Goal: Transaction & Acquisition: Purchase product/service

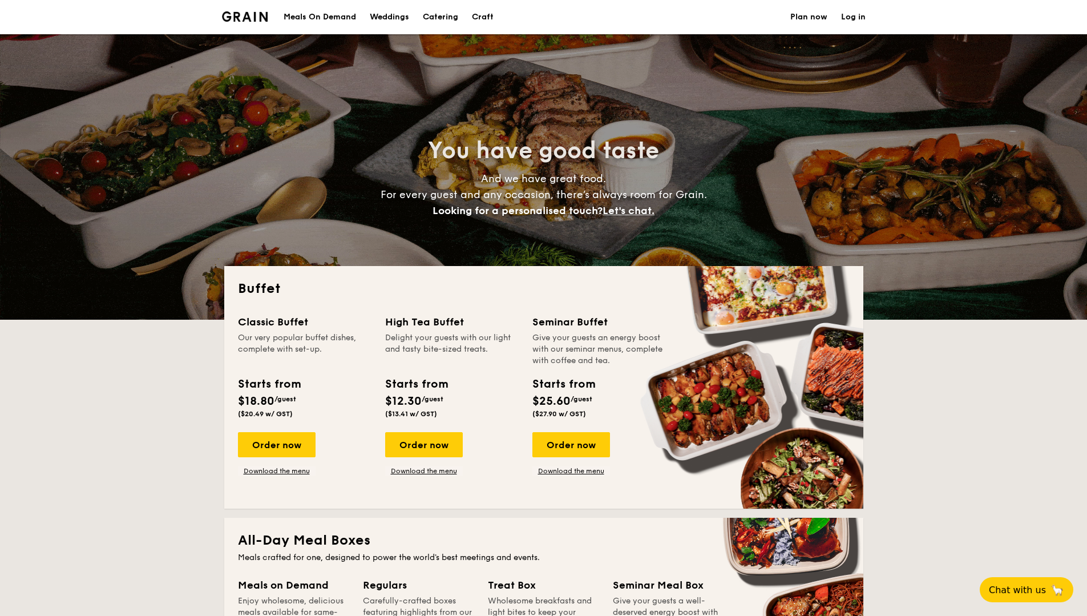
select select
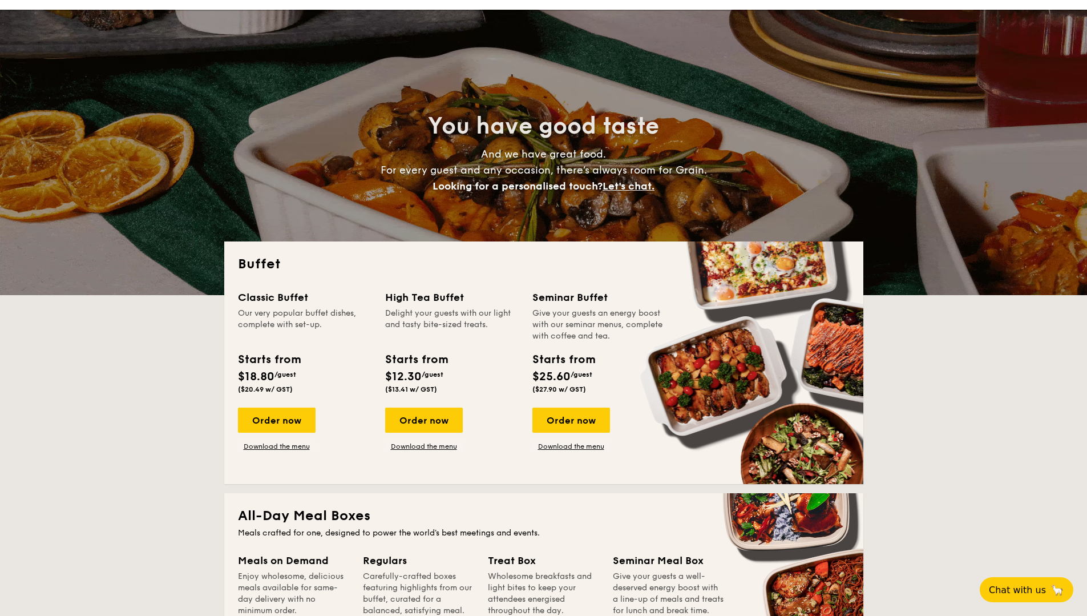
scroll to position [26, 0]
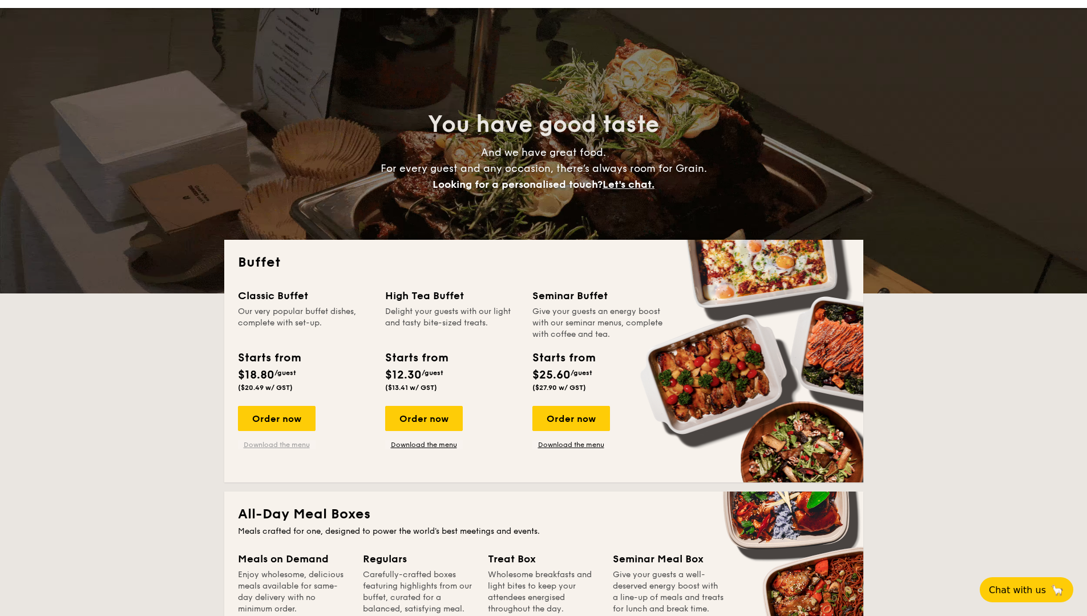
click at [275, 445] on link "Download the menu" at bounding box center [277, 444] width 78 height 9
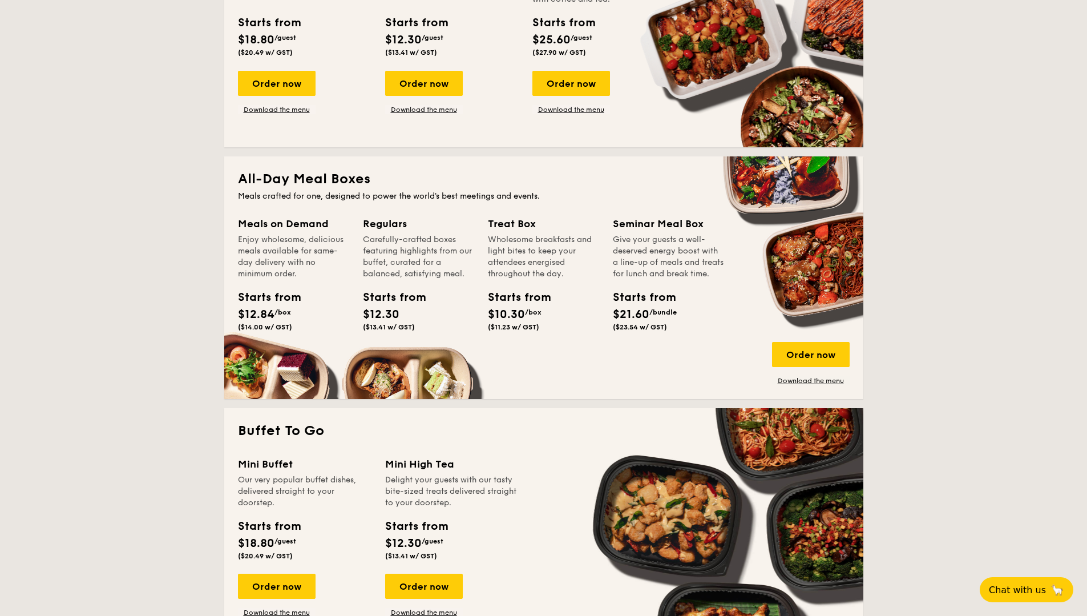
scroll to position [361, 0]
click at [282, 328] on span "($14.00 w/ GST)" at bounding box center [265, 327] width 54 height 8
click at [267, 224] on div "Meals on Demand" at bounding box center [293, 224] width 111 height 16
click at [309, 182] on h2 "All-Day Meal Boxes" at bounding box center [544, 179] width 612 height 18
click at [812, 362] on div "Order now" at bounding box center [811, 354] width 78 height 25
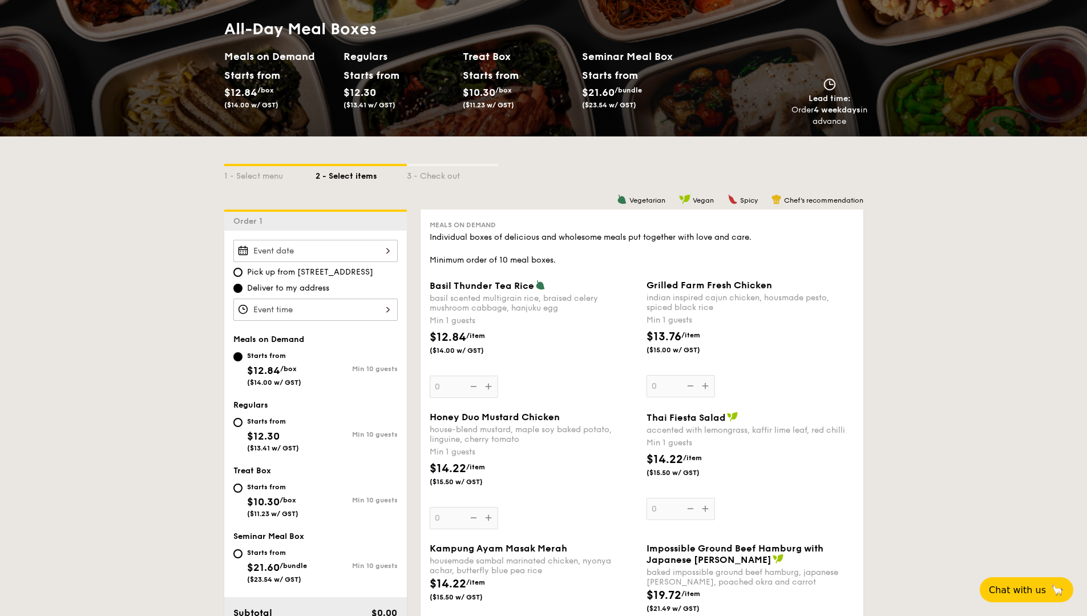
scroll to position [113, 0]
click at [358, 312] on div at bounding box center [315, 309] width 164 height 22
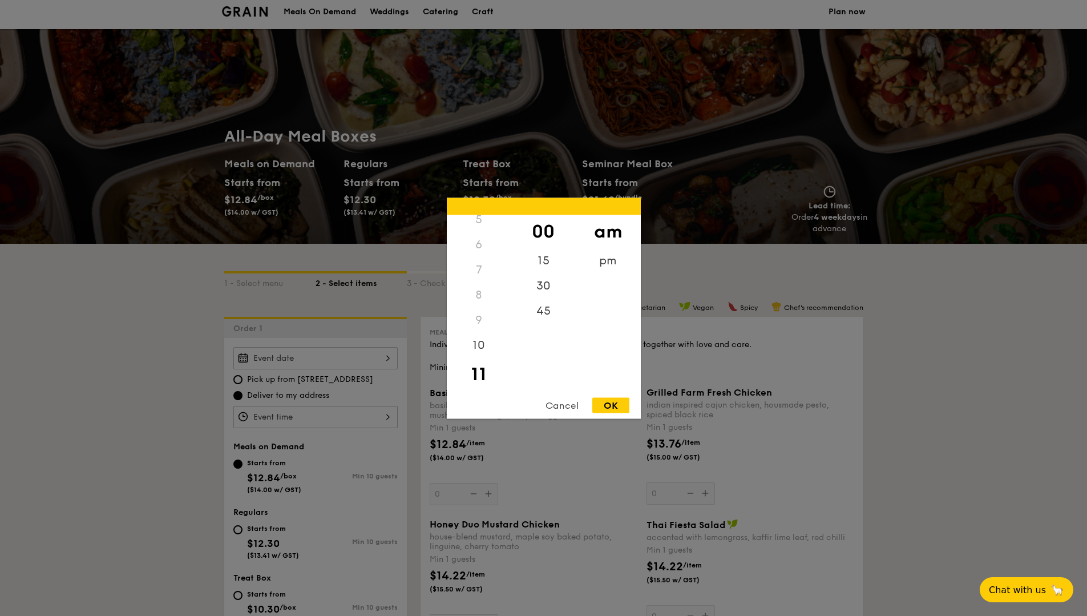
scroll to position [133, 0]
click at [478, 267] on div "7" at bounding box center [479, 269] width 64 height 25
click at [478, 265] on div "7" at bounding box center [479, 269] width 64 height 25
click at [478, 251] on div "6" at bounding box center [479, 244] width 64 height 25
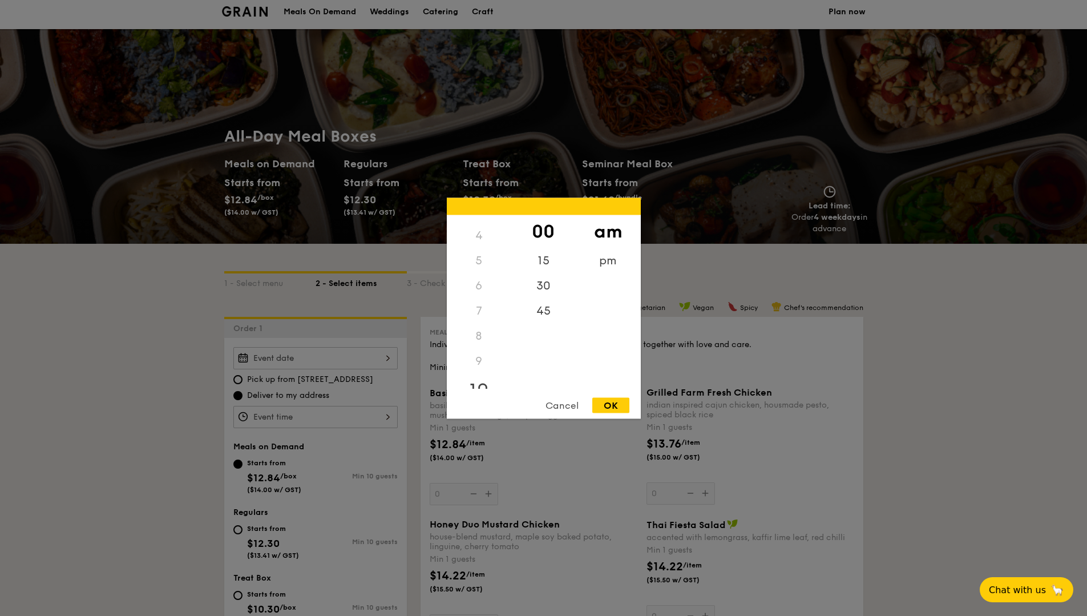
click at [473, 382] on div "10" at bounding box center [479, 389] width 64 height 33
click at [477, 360] on div "9" at bounding box center [479, 360] width 64 height 25
click at [611, 263] on div "pm" at bounding box center [608, 264] width 64 height 33
click at [482, 290] on div "6" at bounding box center [479, 289] width 64 height 33
click at [479, 312] on div "7" at bounding box center [479, 322] width 64 height 33
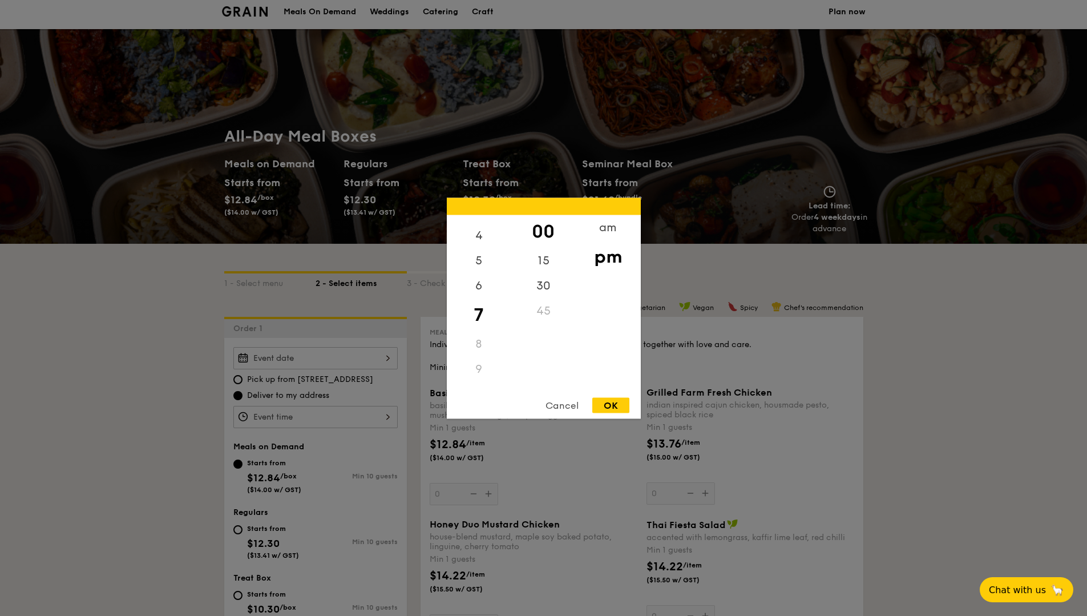
click at [623, 410] on div "OK" at bounding box center [610, 404] width 37 height 15
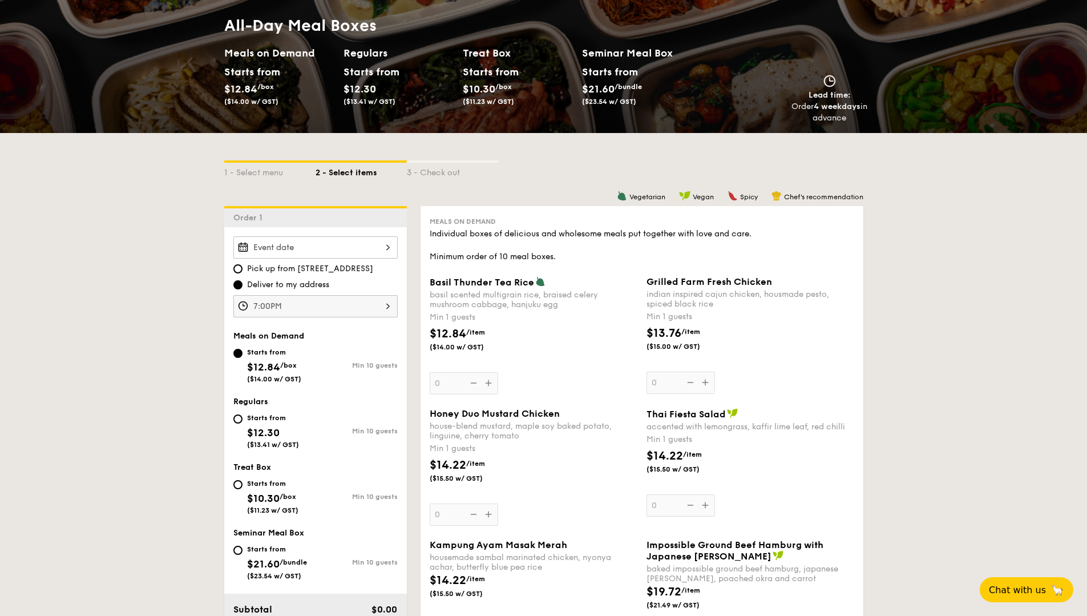
scroll to position [118, 0]
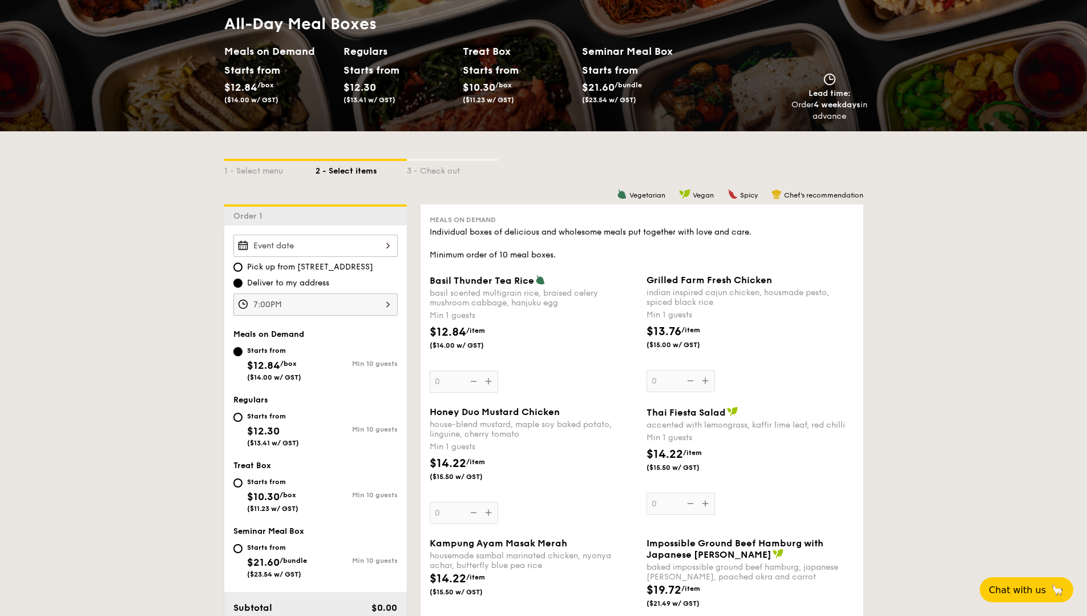
click at [362, 292] on div "Pick up from 5 Burn Road #05-01 Deliver to my address 7:00PM" at bounding box center [315, 275] width 164 height 81
click at [366, 310] on div "7:00PM" at bounding box center [315, 304] width 164 height 22
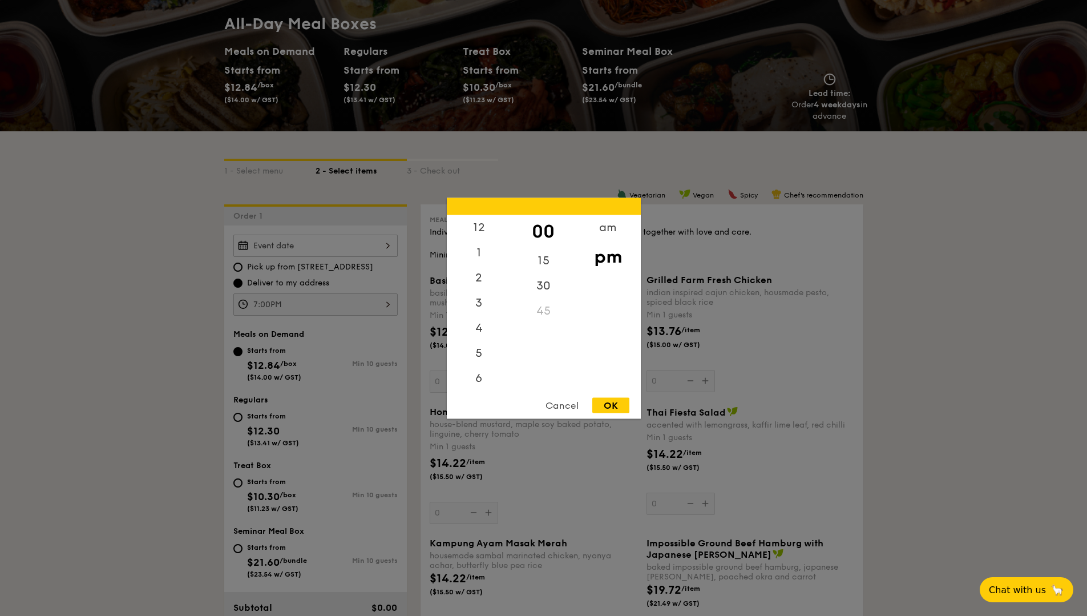
scroll to position [50, 0]
click at [484, 327] on div "6" at bounding box center [479, 331] width 64 height 33
click at [543, 309] on div "45" at bounding box center [543, 314] width 64 height 33
click at [615, 403] on div "OK" at bounding box center [610, 404] width 37 height 15
type input "6:45PM"
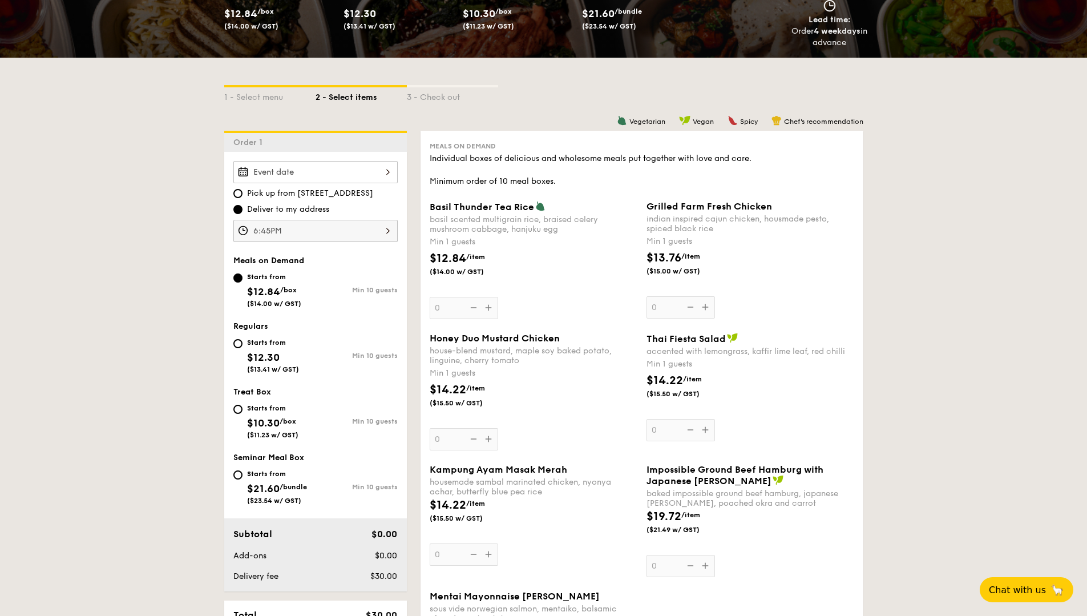
scroll to position [201, 0]
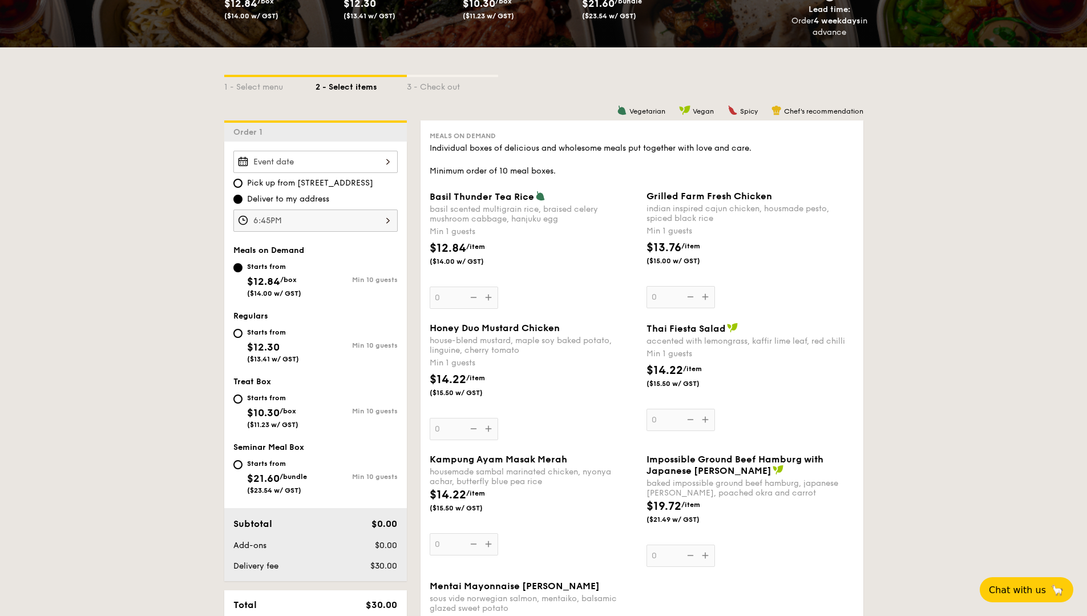
click at [238, 340] on div "Starts from $12.30 ($13.41 w/ GST)" at bounding box center [274, 344] width 82 height 38
click at [238, 338] on input "Starts from $12.30 ($13.41 w/ GST) Min 10 guests" at bounding box center [237, 333] width 9 height 9
radio input "true"
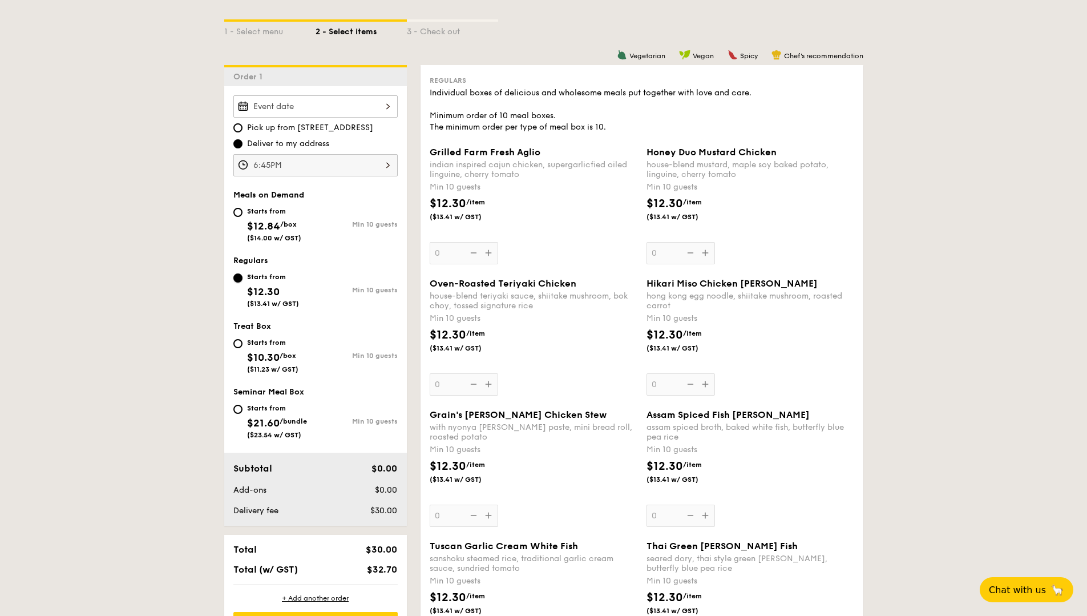
scroll to position [275, 0]
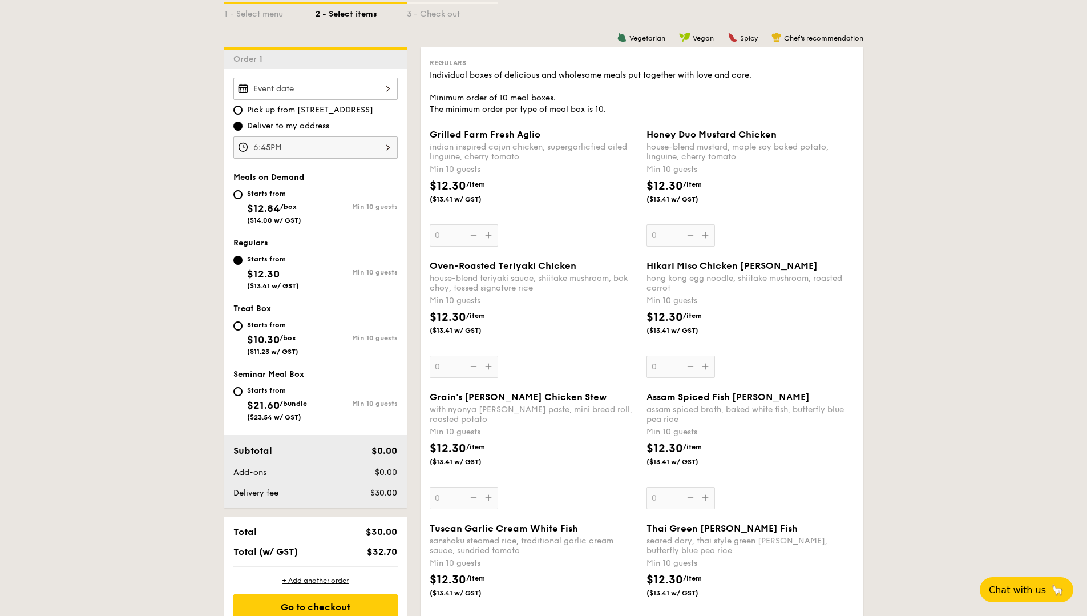
click at [244, 195] on div "Starts from $12.84 /box ($14.00 w/ GST)" at bounding box center [274, 206] width 82 height 38
click at [243, 195] on input "Starts from $12.84 /box ($14.00 w/ GST) Min 10 guests" at bounding box center [237, 194] width 9 height 9
radio input "true"
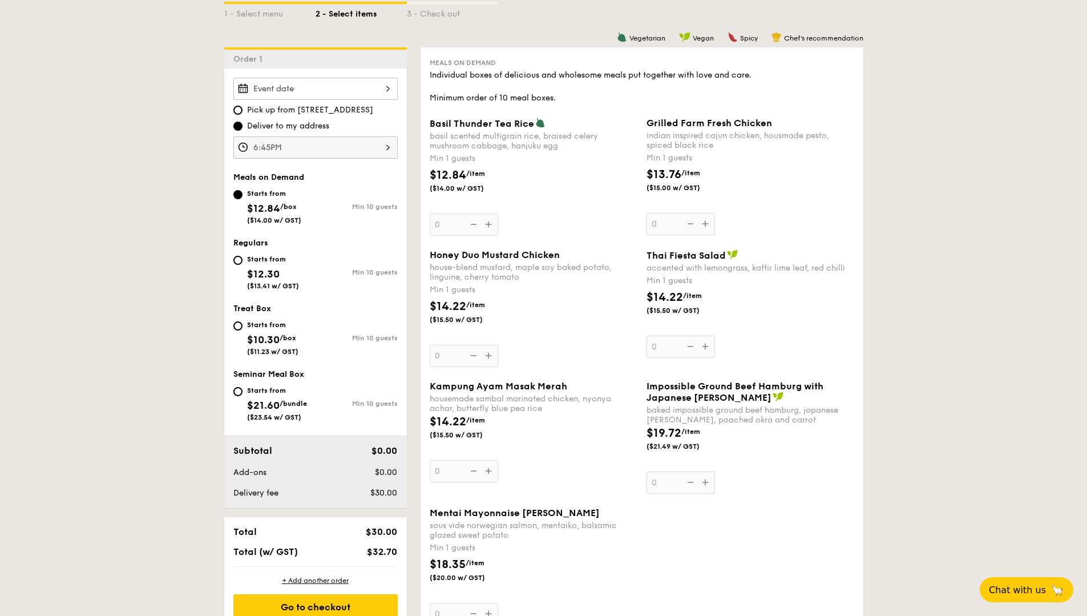
click at [242, 262] on div "Starts from $12.30 ($13.41 w/ GST)" at bounding box center [274, 271] width 82 height 38
click at [242, 262] on input "Starts from $12.30 ($13.41 w/ GST) Min 10 guests" at bounding box center [237, 260] width 9 height 9
radio input "true"
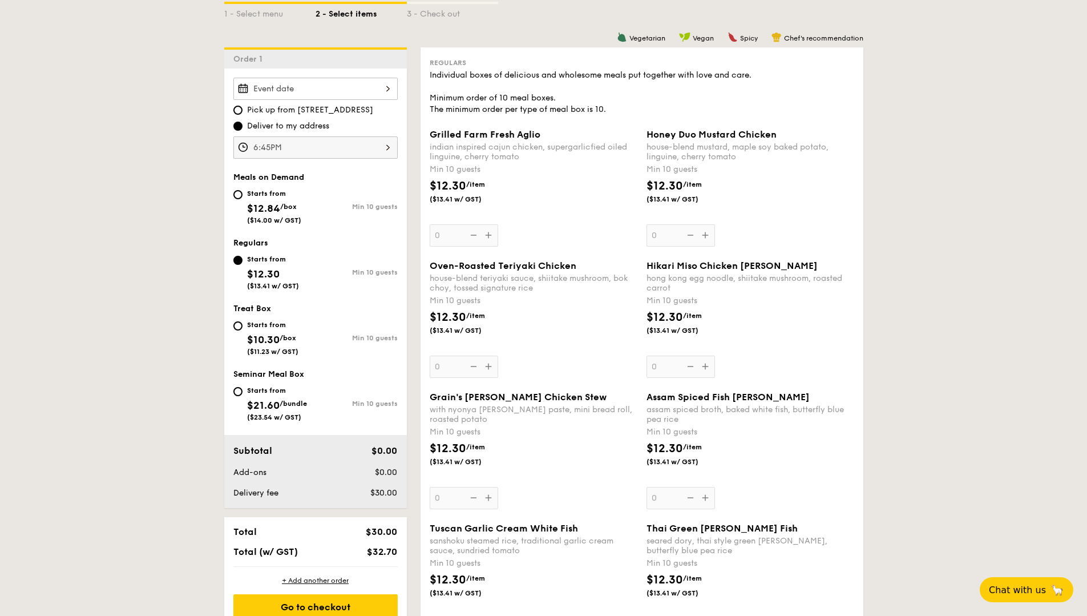
click at [240, 199] on div "Starts from $12.84 /box ($14.00 w/ GST)" at bounding box center [274, 206] width 82 height 38
click at [240, 199] on input "Starts from $12.84 /box ($14.00 w/ GST) Min 10 guests" at bounding box center [237, 194] width 9 height 9
radio input "true"
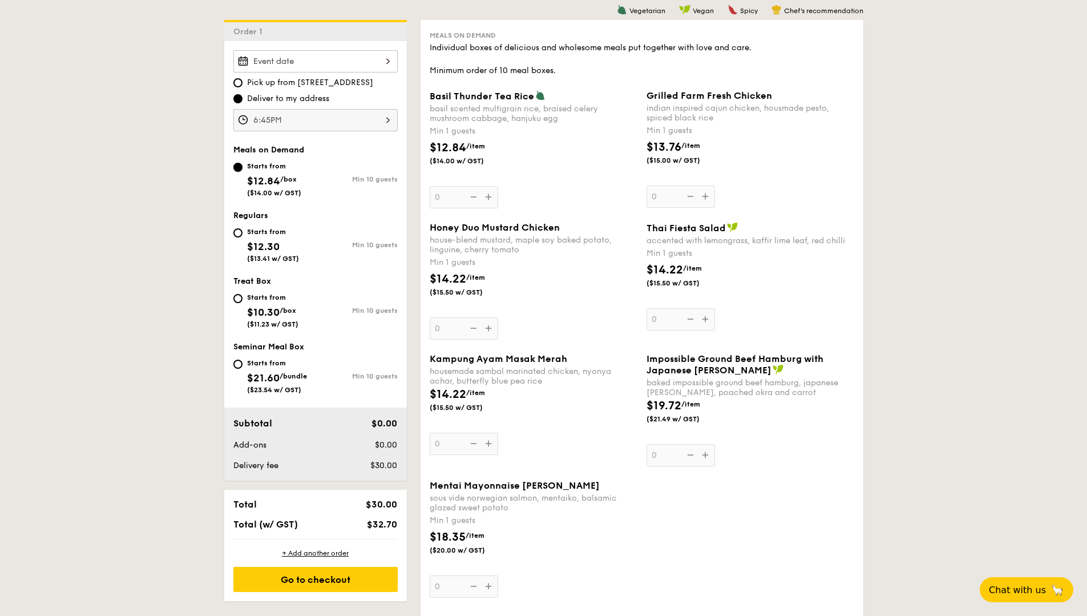
scroll to position [302, 0]
click at [260, 369] on div "Starts from $21.60 /bundle ($23.54 w/ GST)" at bounding box center [277, 375] width 60 height 38
click at [243, 368] on input "Starts from $21.60 /bundle ($23.54 w/ GST) Min 10 guests" at bounding box center [237, 363] width 9 height 9
radio input "true"
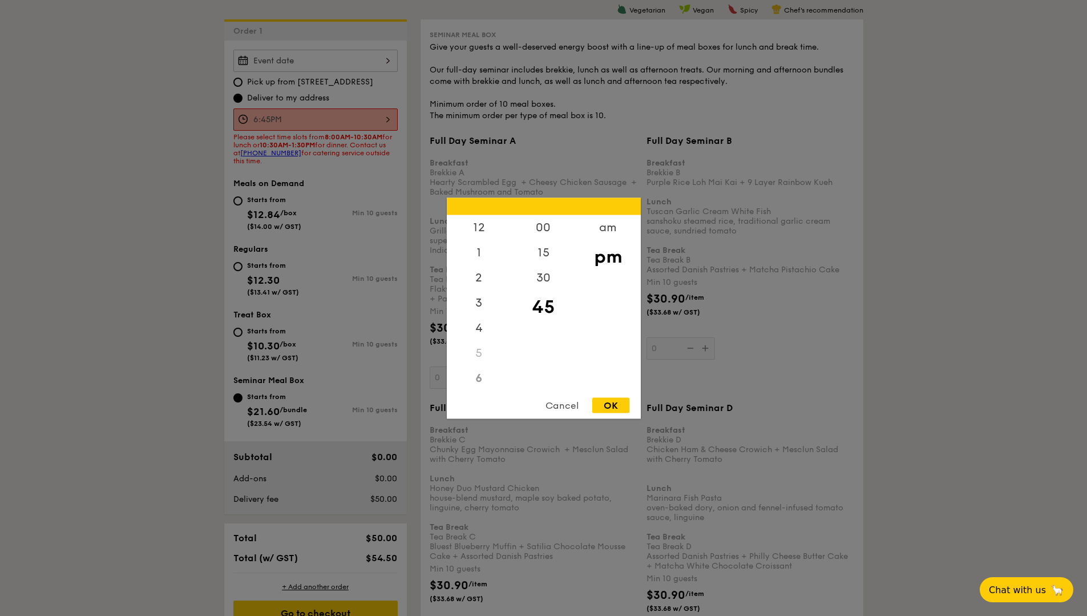
click at [338, 122] on div "6:45PM 12 1 2 3 4 5 6 7 8 9 10 11 00 15 30 45 am pm Cancel OK" at bounding box center [315, 119] width 164 height 22
click at [568, 407] on div "Cancel" at bounding box center [562, 404] width 56 height 15
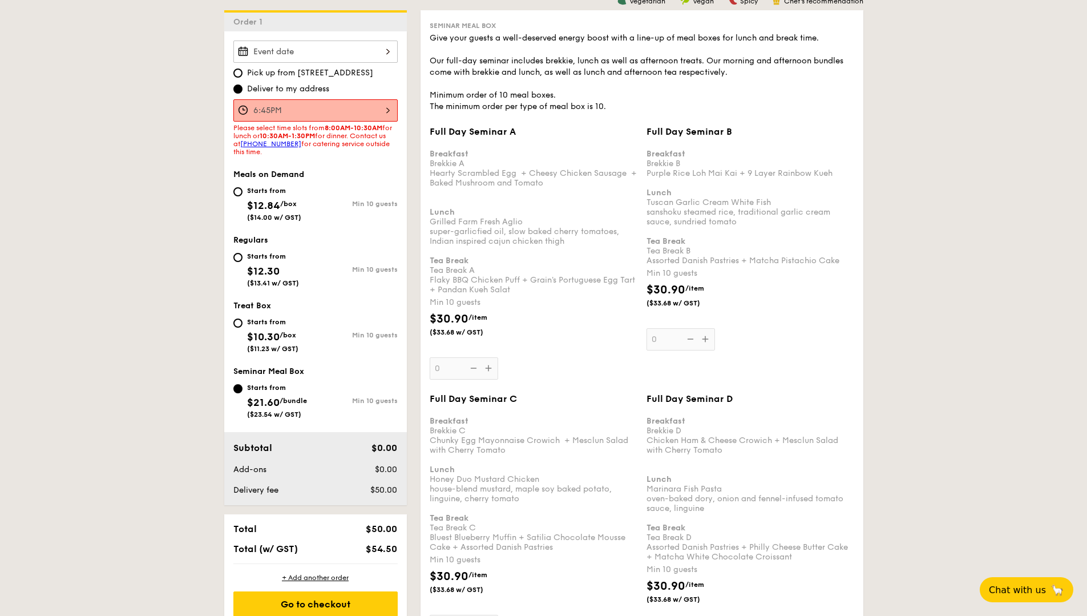
scroll to position [311, 0]
drag, startPoint x: 269, startPoint y: 132, endPoint x: 344, endPoint y: 130, distance: 75.4
click at [344, 130] on span "Please select time slots from 8:00AM-10:30AM for lunch or 10:30AM-1:30PM for di…" at bounding box center [312, 140] width 159 height 32
click at [365, 135] on span "Please select time slots from 8:00AM-10:30AM for lunch or 10:30AM-1:30PM for di…" at bounding box center [312, 140] width 159 height 32
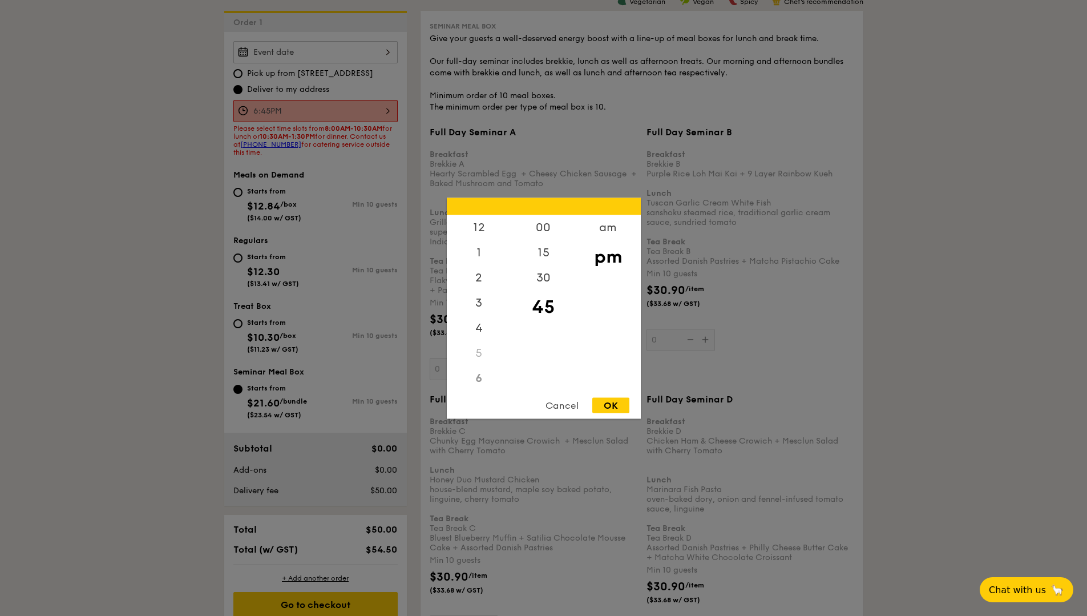
click at [325, 110] on div "6:45PM 12 1 2 3 4 5 6 7 8 9 10 11 00 15 30 45 am pm Cancel OK" at bounding box center [315, 111] width 164 height 22
click at [481, 228] on div "1" at bounding box center [479, 231] width 64 height 33
click at [542, 284] on div "30" at bounding box center [543, 281] width 64 height 33
click at [619, 407] on div "OK" at bounding box center [610, 404] width 37 height 15
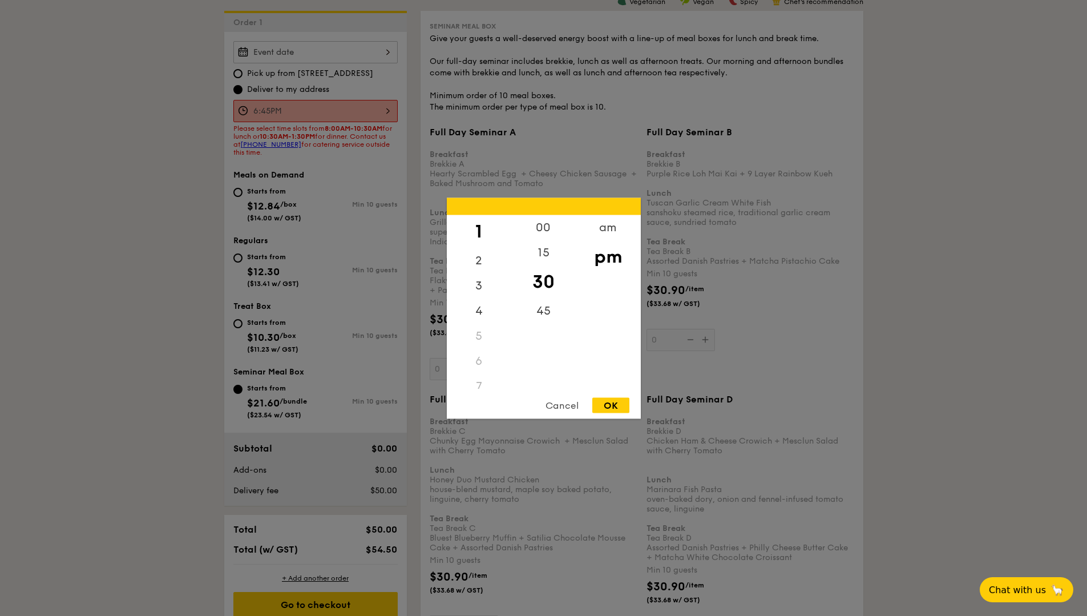
type input "1:30PM"
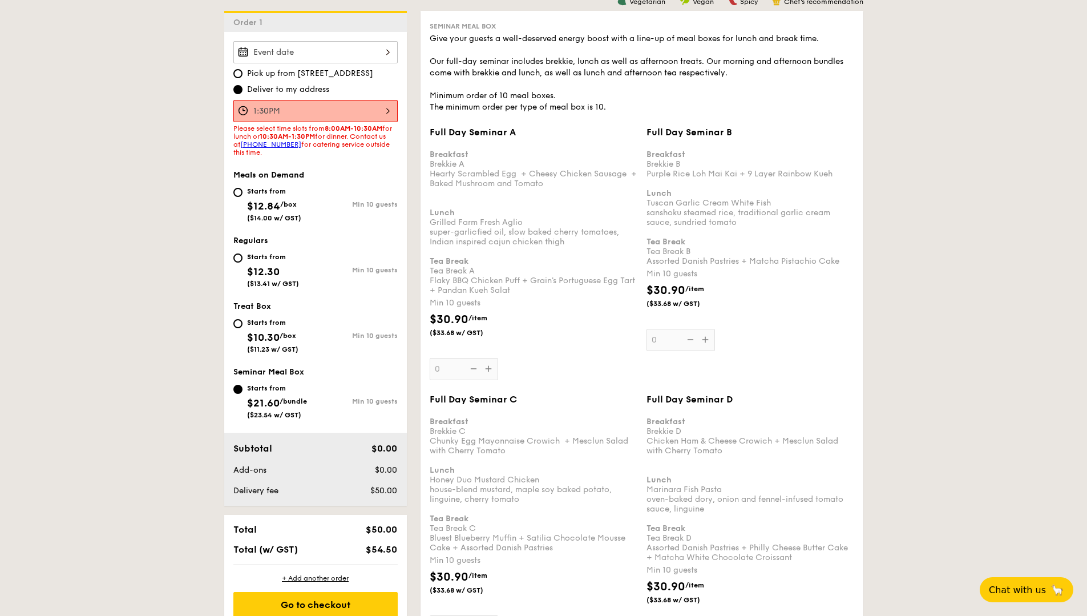
drag, startPoint x: 376, startPoint y: 171, endPoint x: 374, endPoint y: 166, distance: 5.8
click at [376, 171] on div "Meals on Demand" at bounding box center [315, 175] width 164 height 10
click at [253, 357] on div "Starts from $10.30 /box ($11.23 w/ GST) Min 10 guests" at bounding box center [315, 338] width 173 height 45
click at [249, 327] on div "Starts from" at bounding box center [272, 322] width 51 height 9
click at [243, 328] on input "Starts from $10.30 /box ($11.23 w/ GST) Min 10 guests" at bounding box center [237, 323] width 9 height 9
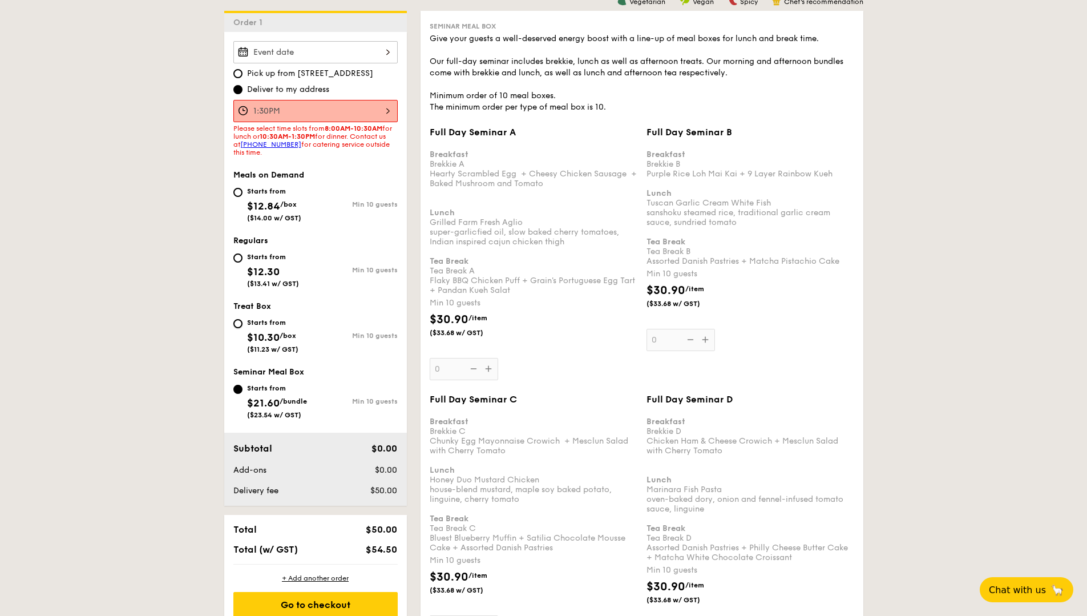
radio input "true"
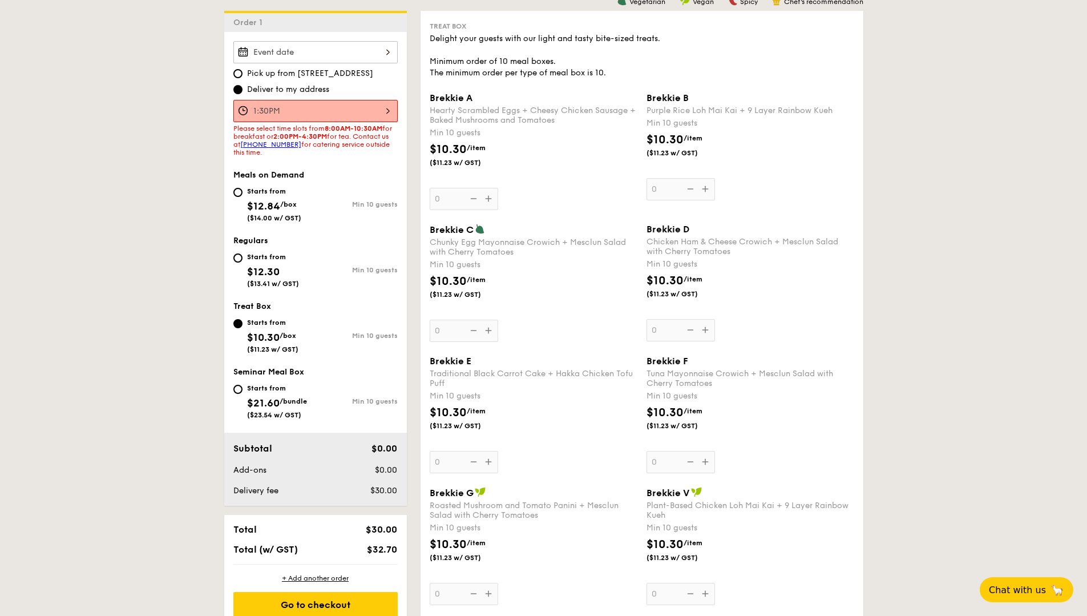
click at [251, 267] on span "$12.30" at bounding box center [263, 271] width 33 height 13
click at [243, 263] on input "Starts from $12.30 ($13.41 w/ GST) Min 10 guests" at bounding box center [237, 257] width 9 height 9
radio input "true"
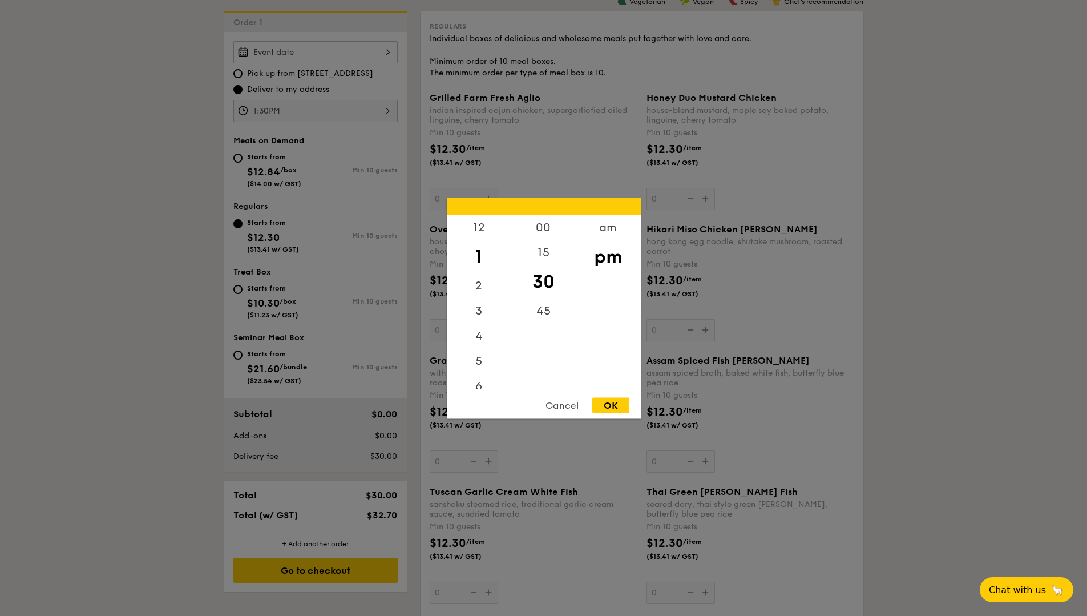
click at [370, 107] on div "1:30PM 12 1 2 3 4 5 6 7 8 9 10 11 00 15 30 45 am pm Cancel OK" at bounding box center [315, 111] width 164 height 22
click at [482, 384] on div "6" at bounding box center [479, 389] width 64 height 33
click at [616, 407] on div "OK" at bounding box center [610, 404] width 37 height 15
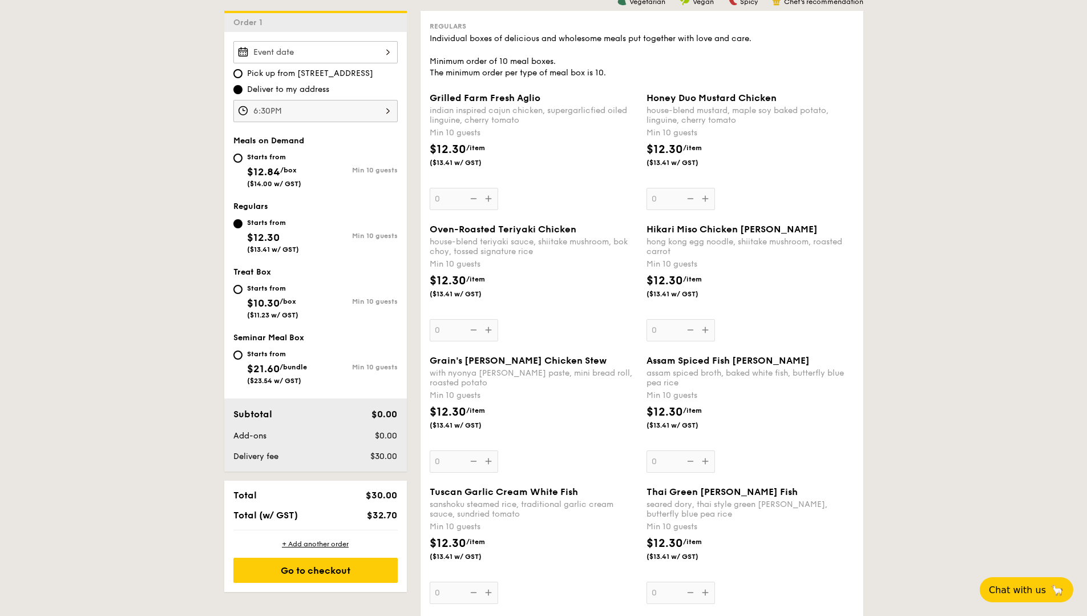
click at [358, 118] on div "6:30PM" at bounding box center [315, 111] width 164 height 22
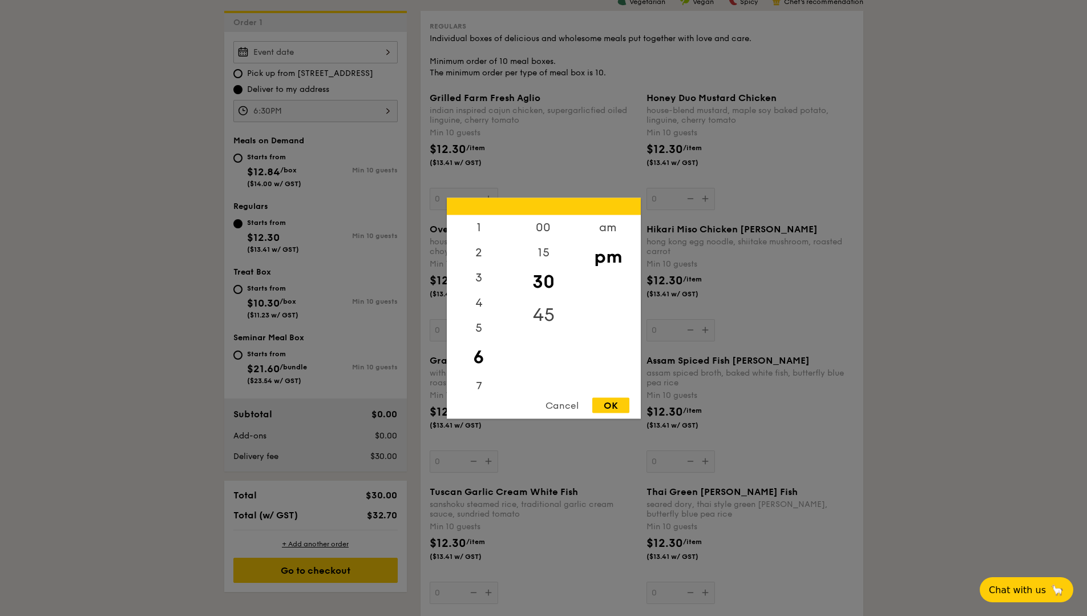
click at [548, 311] on div "45" at bounding box center [543, 314] width 64 height 33
click at [623, 402] on div "OK" at bounding box center [610, 404] width 37 height 15
type input "6:45PM"
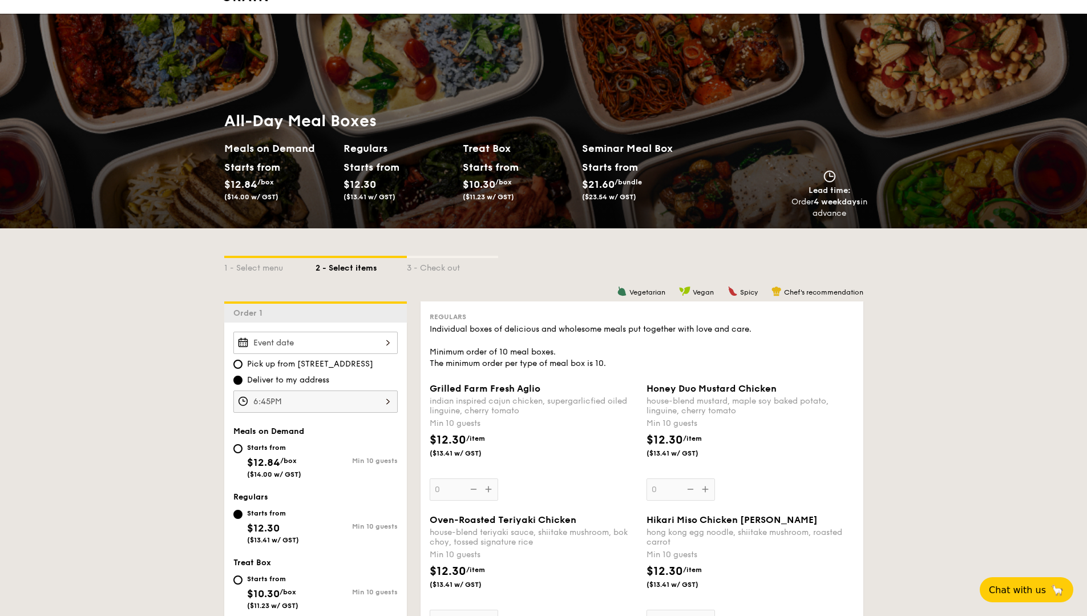
scroll to position [0, 0]
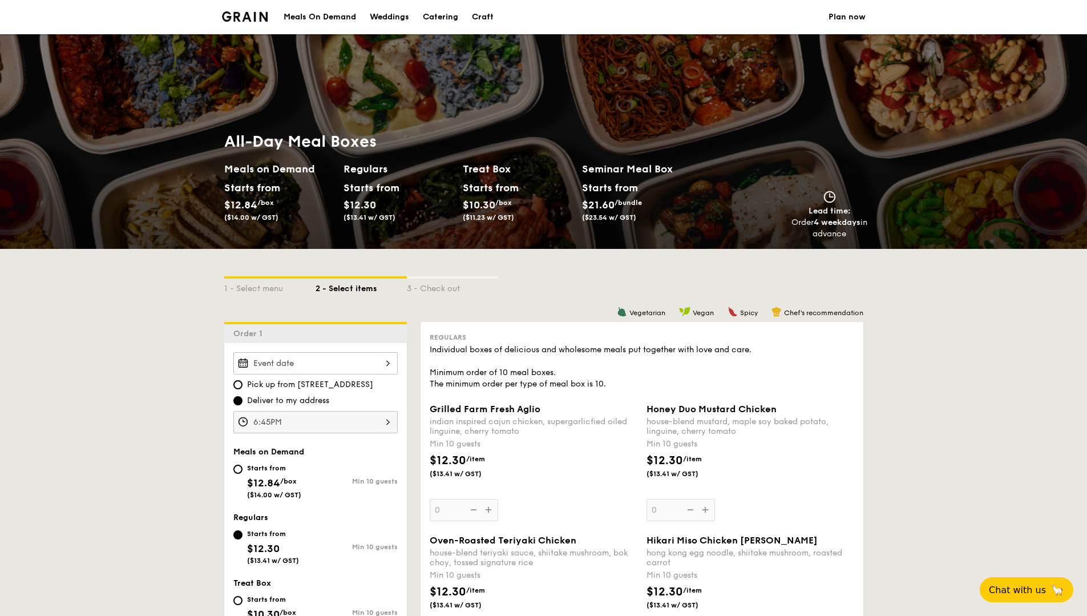
click at [257, 13] on img at bounding box center [245, 16] width 46 height 10
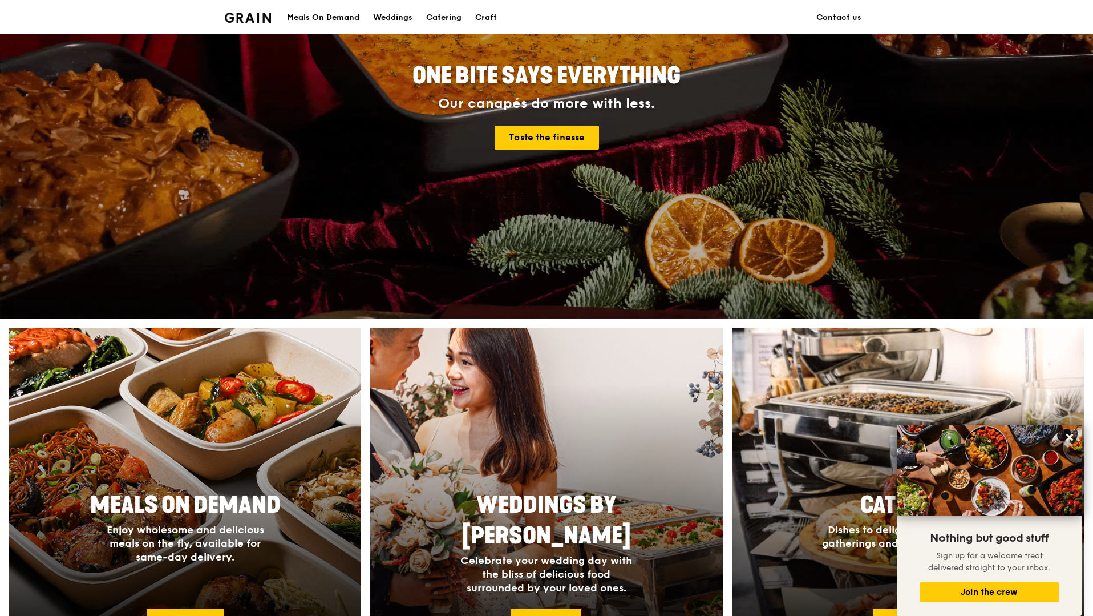
scroll to position [261, 0]
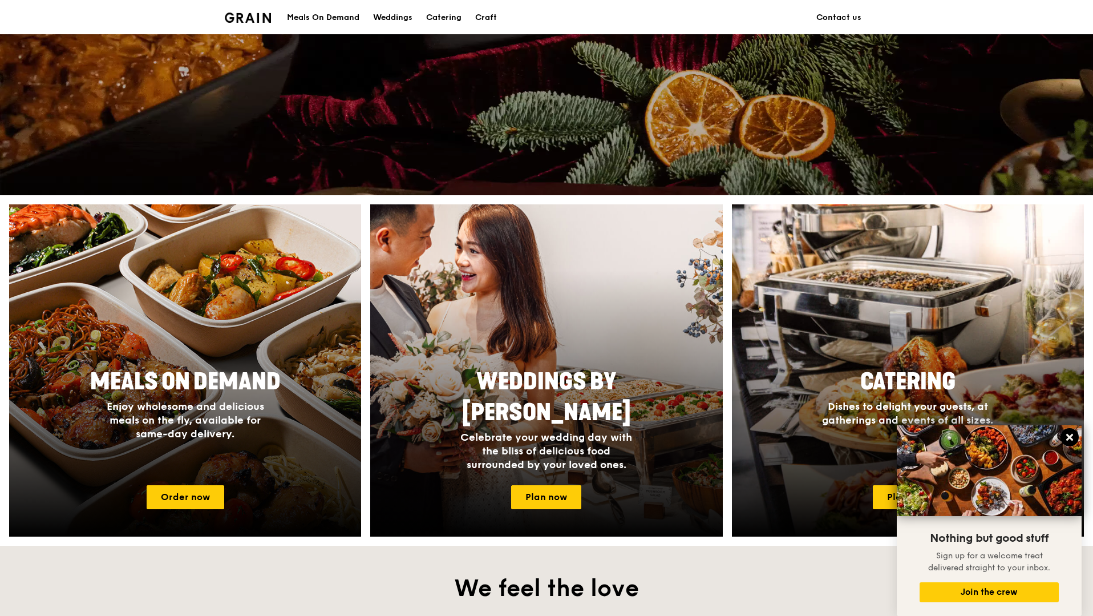
click at [1075, 439] on icon at bounding box center [1070, 437] width 10 height 10
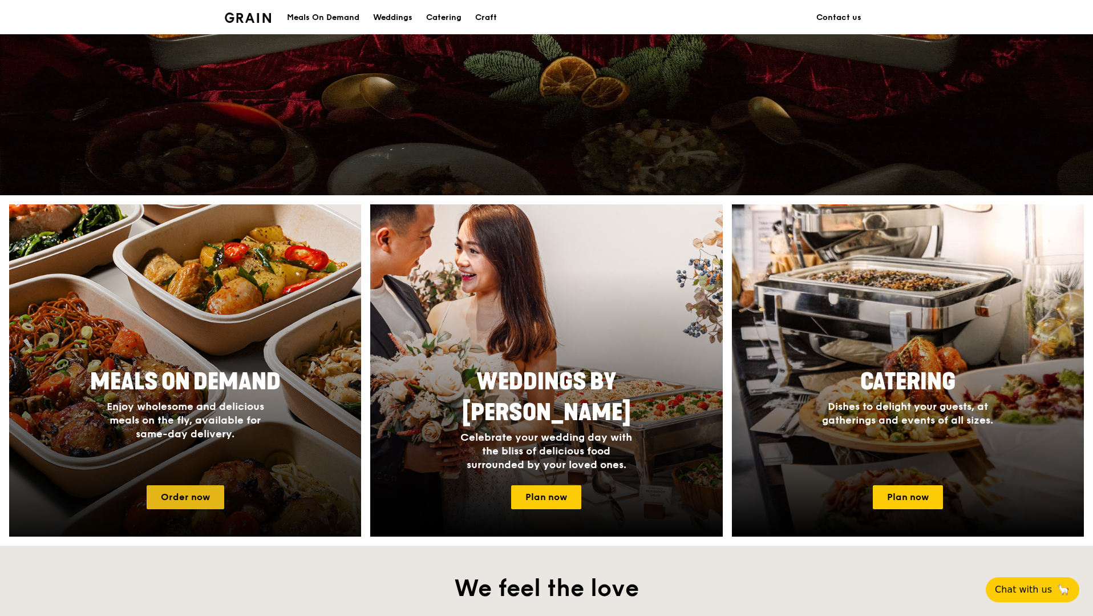
click at [196, 495] on link "Order now" at bounding box center [186, 497] width 78 height 24
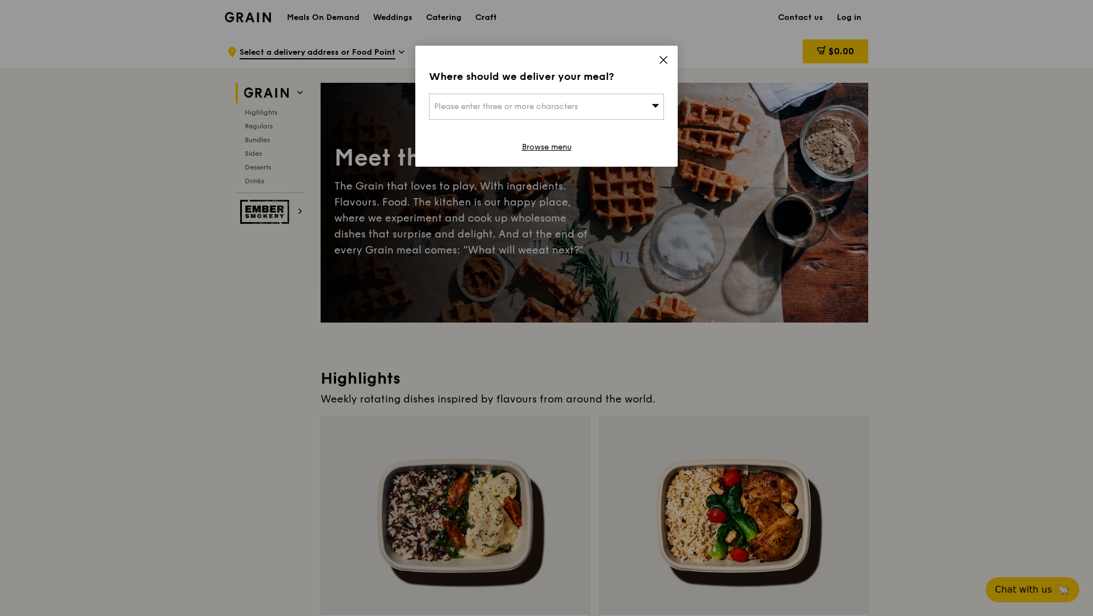
click at [667, 60] on icon at bounding box center [664, 60] width 10 height 10
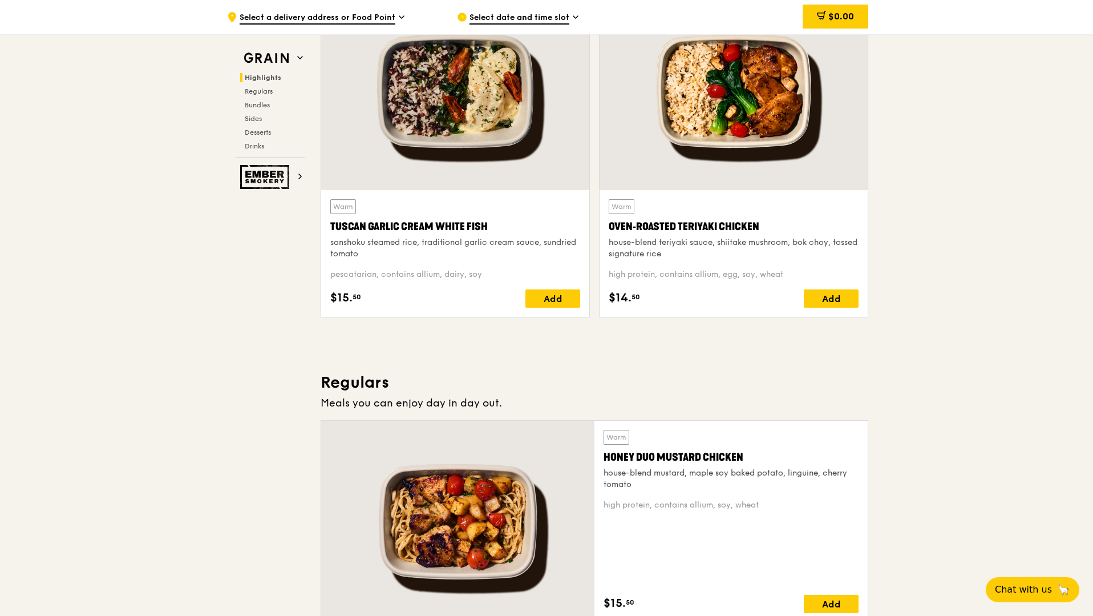
scroll to position [375, 0]
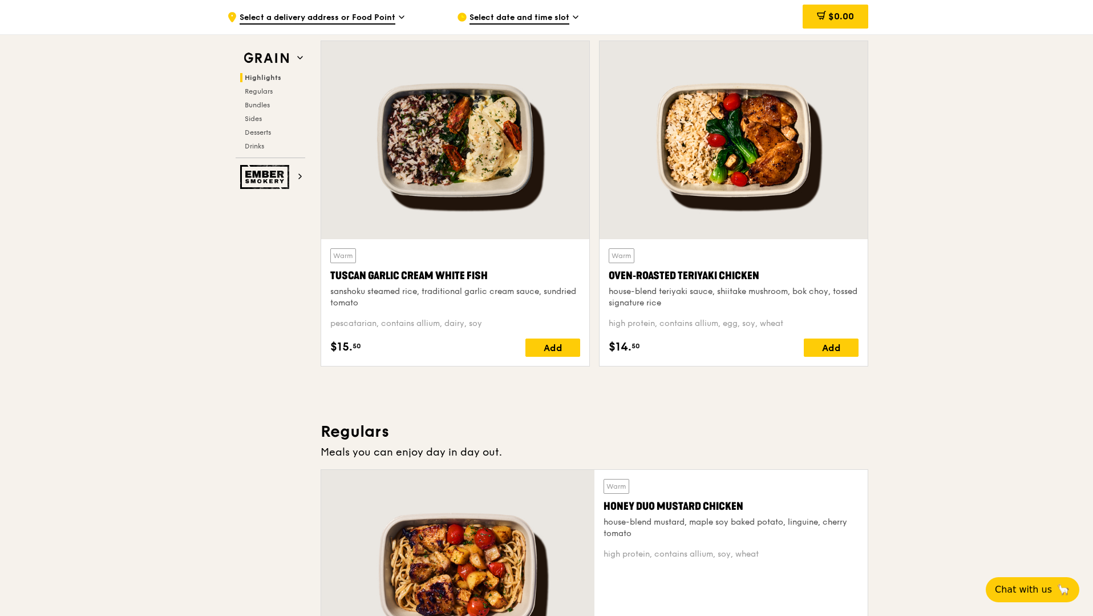
click at [514, 20] on span "Select date and time slot" at bounding box center [520, 18] width 100 height 13
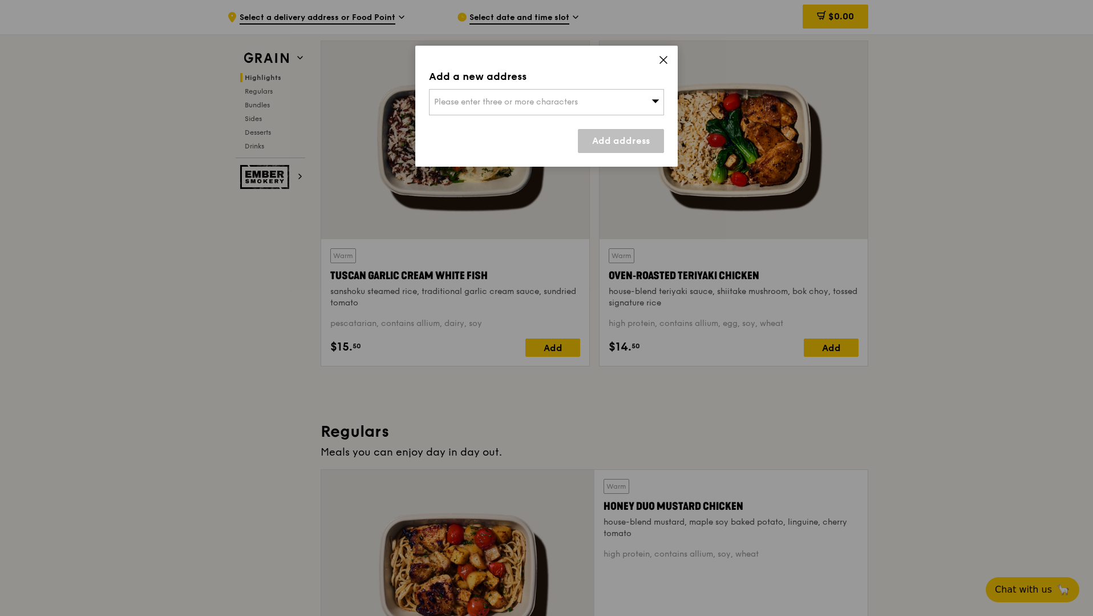
click at [663, 55] on icon at bounding box center [664, 60] width 10 height 10
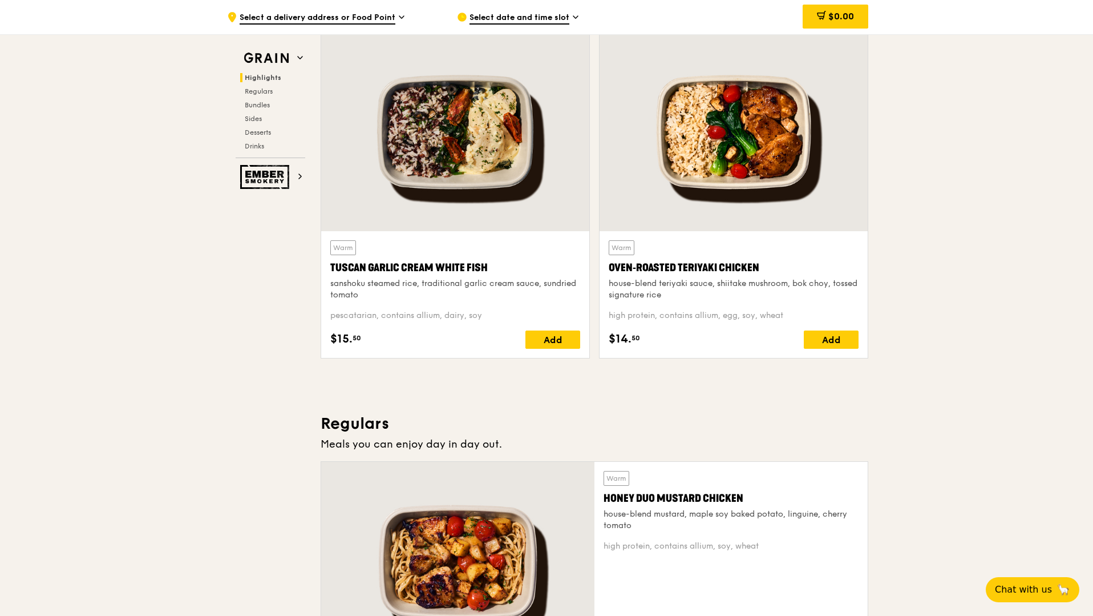
scroll to position [384, 0]
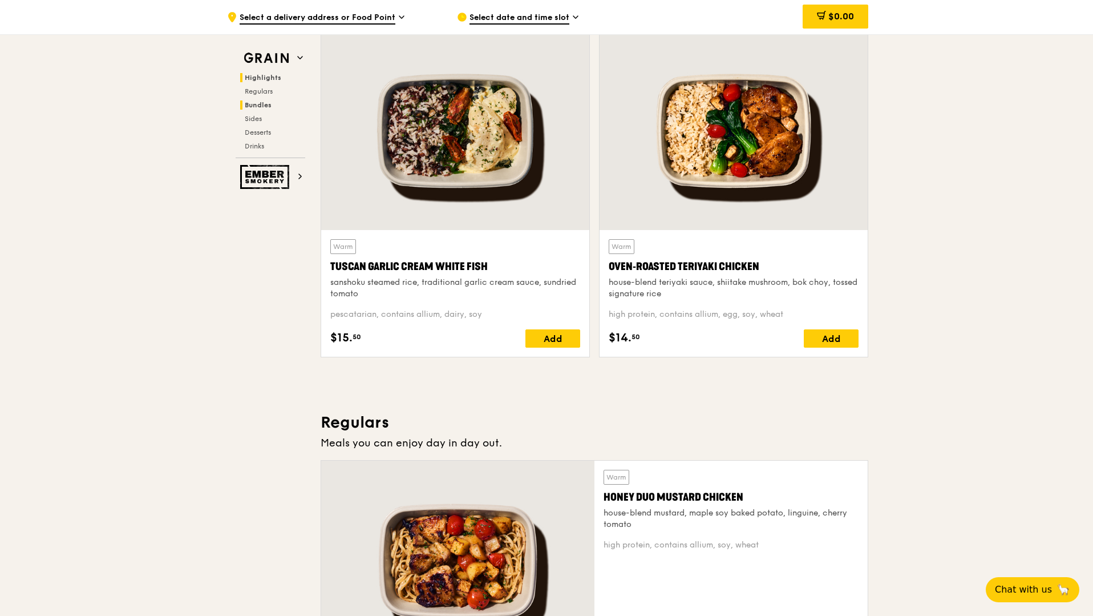
click at [264, 105] on span "Bundles" at bounding box center [258, 105] width 27 height 8
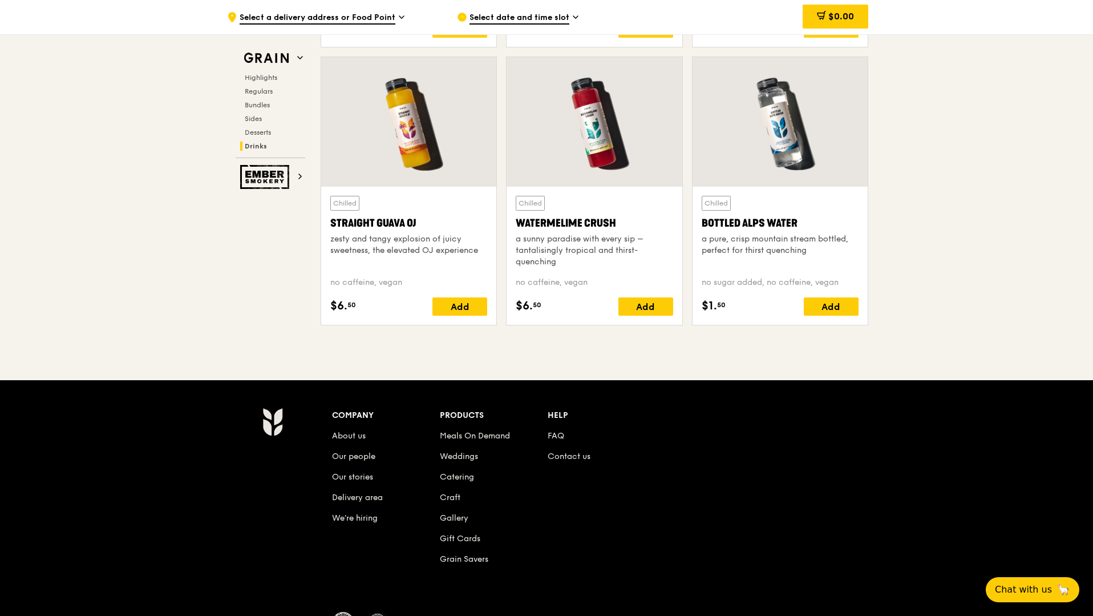
scroll to position [4620, 0]
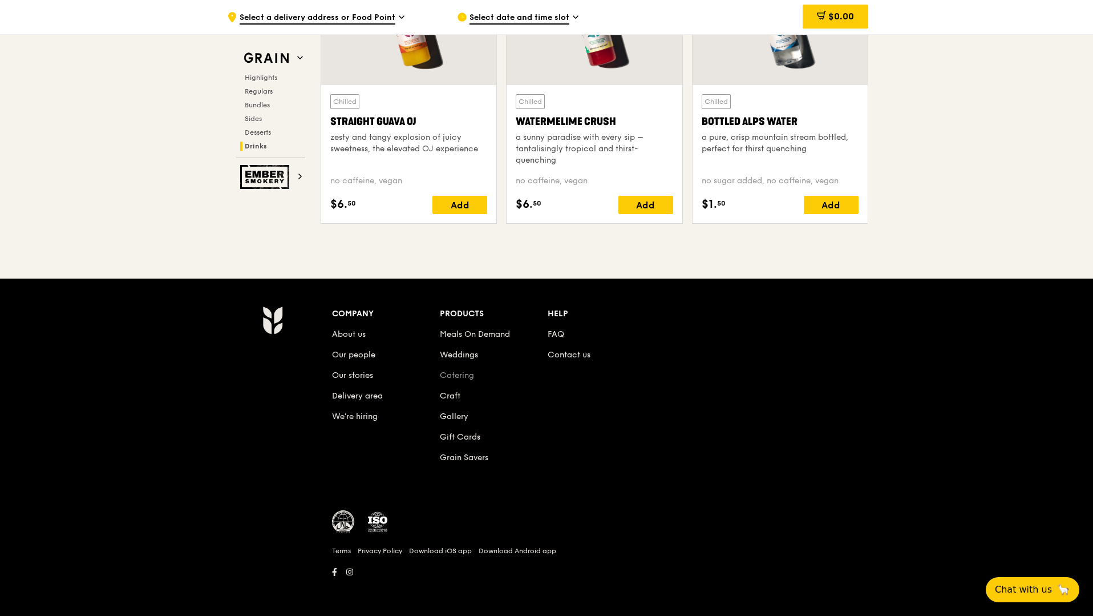
click at [459, 379] on link "Catering" at bounding box center [457, 375] width 34 height 10
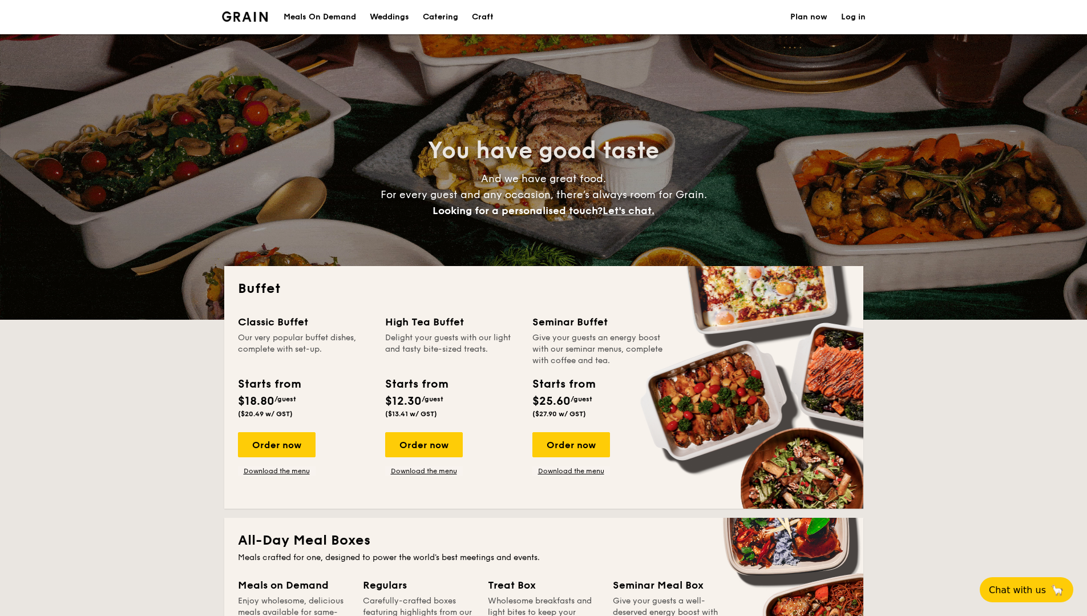
select select
click at [616, 214] on span "Let's chat." at bounding box center [629, 210] width 52 height 13
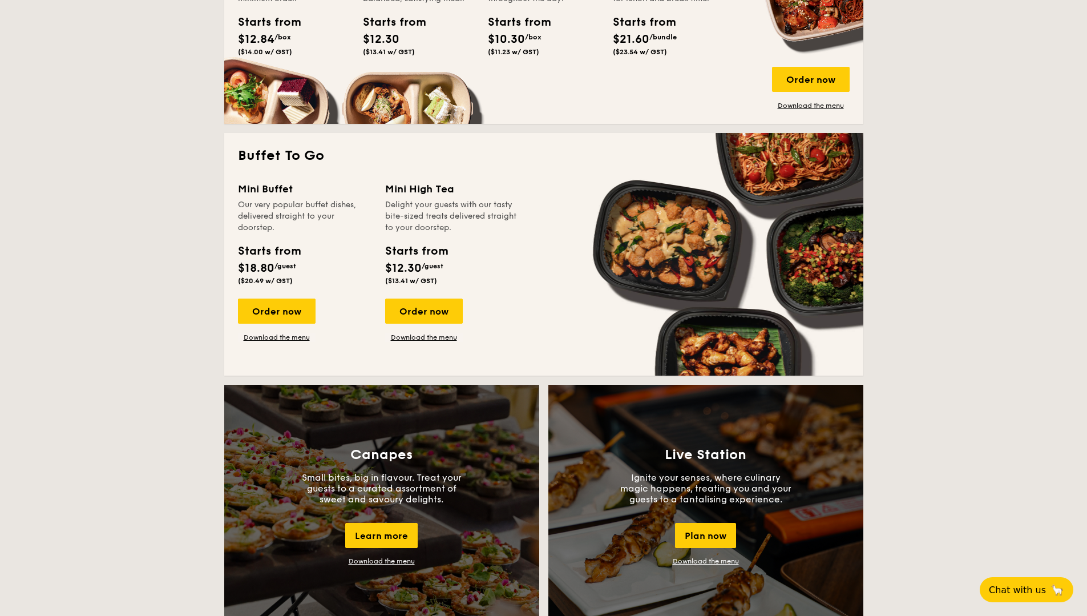
scroll to position [395, 0]
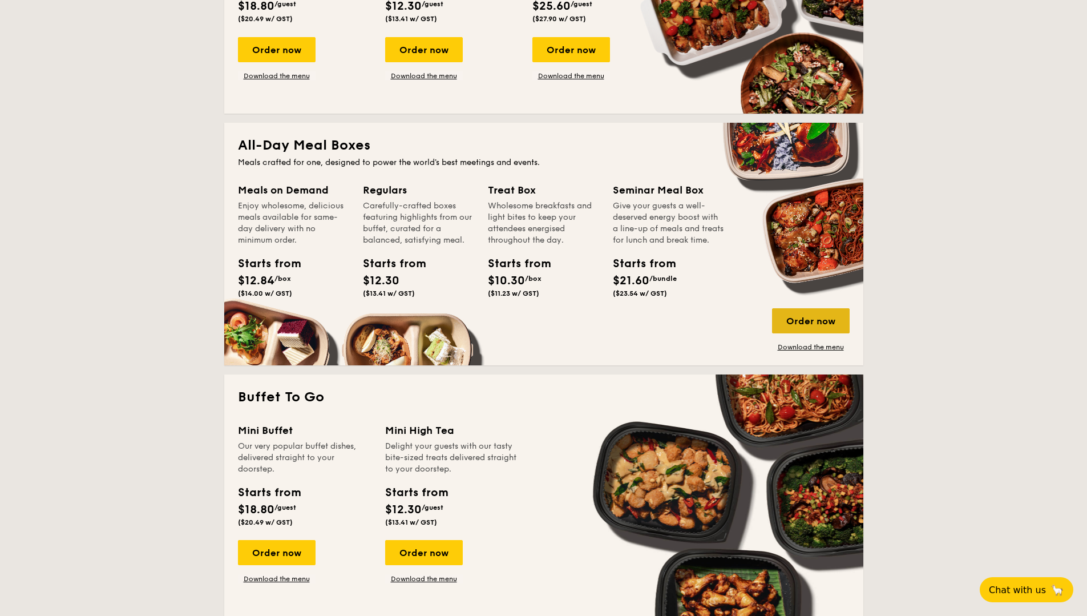
click at [810, 320] on div "Order now" at bounding box center [811, 320] width 78 height 25
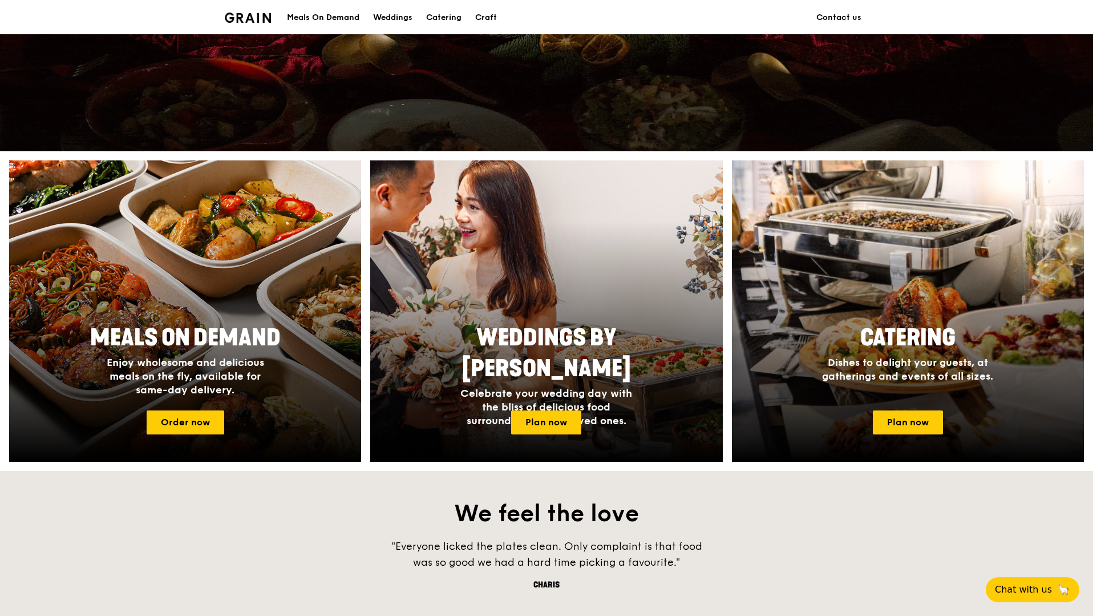
scroll to position [366, 0]
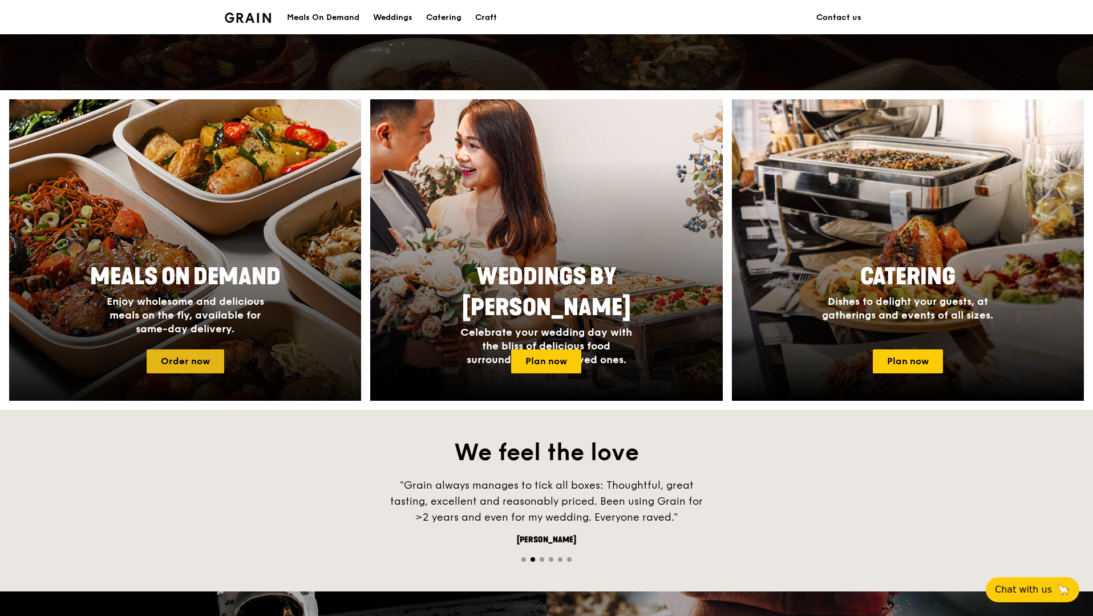
click at [191, 358] on link "Order now" at bounding box center [186, 361] width 78 height 24
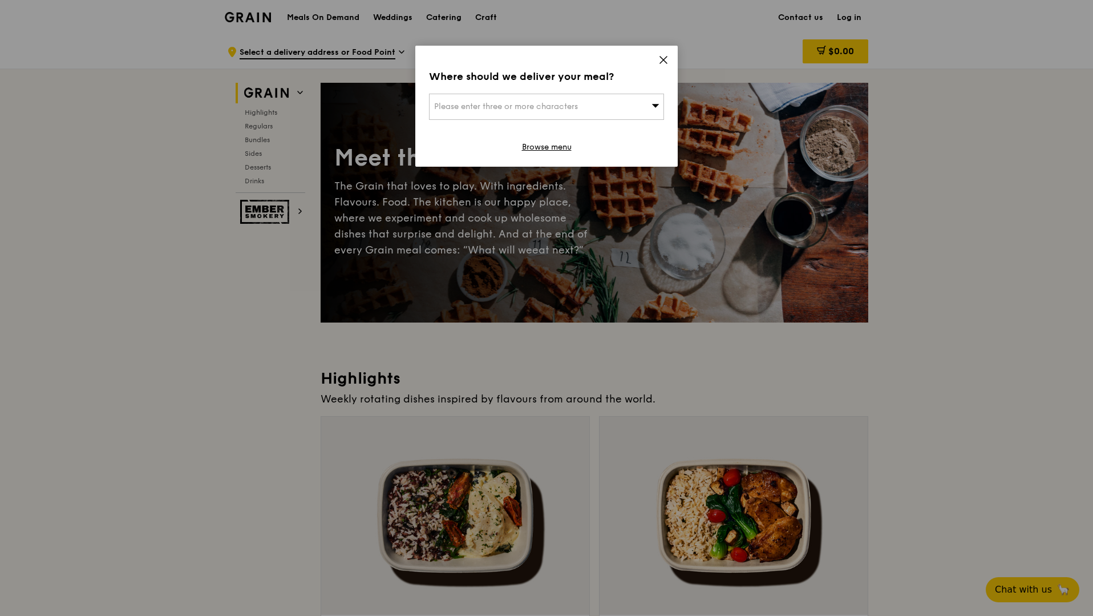
click at [662, 60] on icon at bounding box center [664, 60] width 10 height 10
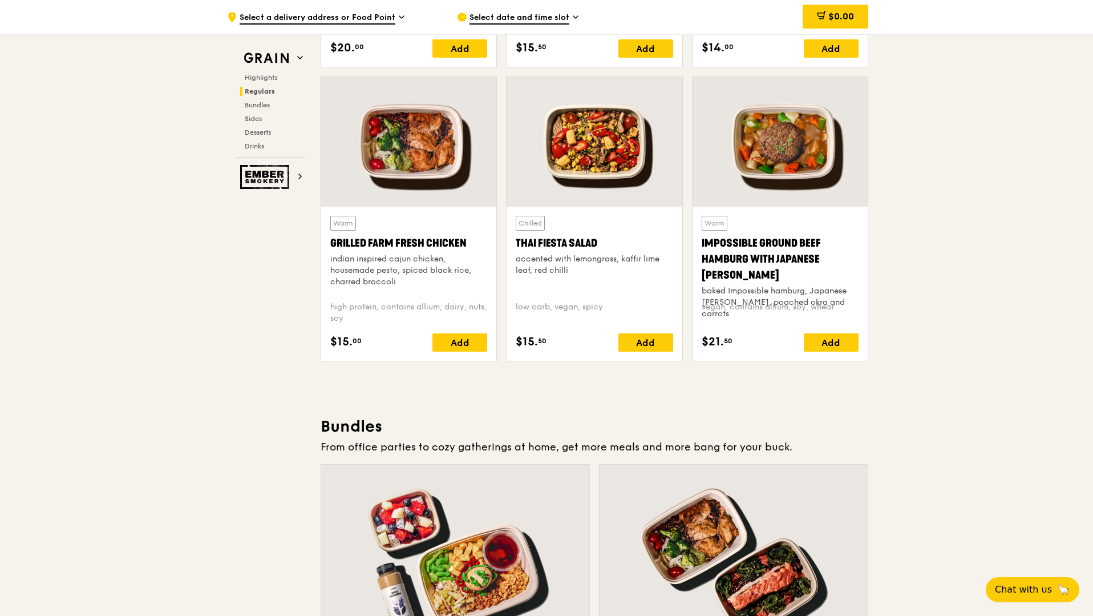
scroll to position [1286, 0]
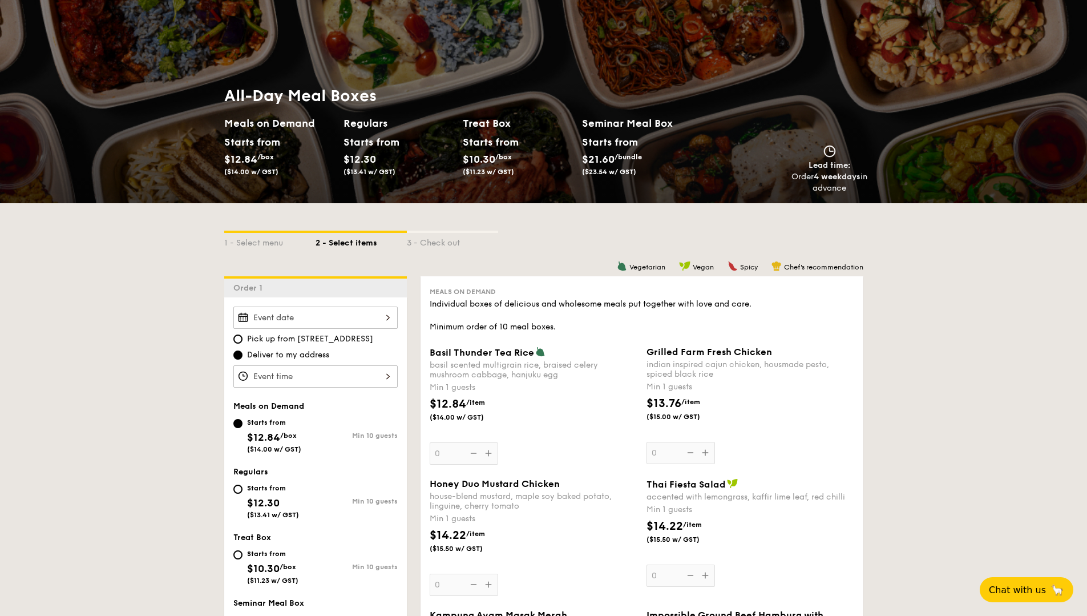
scroll to position [93, 0]
